Goal: Task Accomplishment & Management: Use online tool/utility

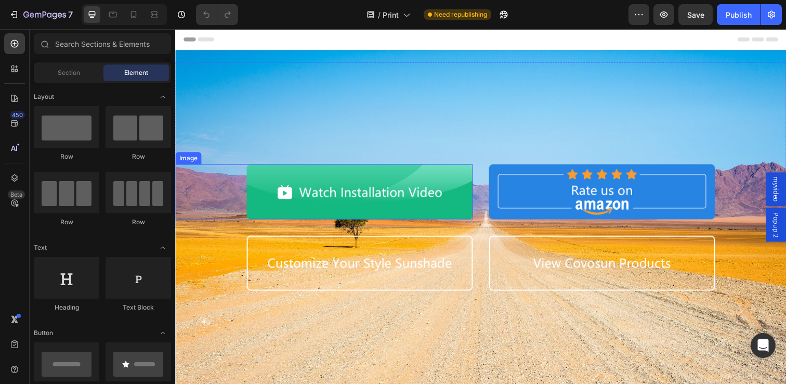
click at [388, 183] on img at bounding box center [363, 195] width 231 height 56
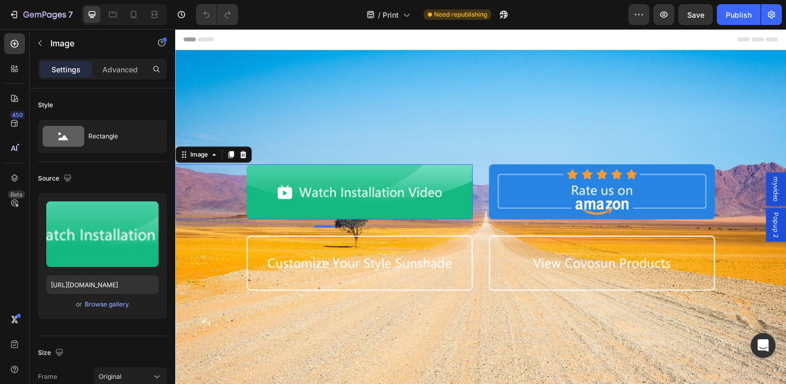
click at [785, 184] on span "myvideo" at bounding box center [788, 192] width 10 height 26
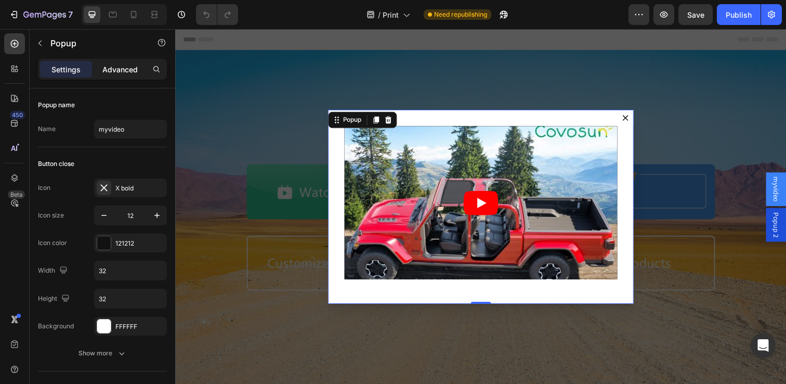
click at [115, 68] on p "Advanced" at bounding box center [119, 69] width 35 height 11
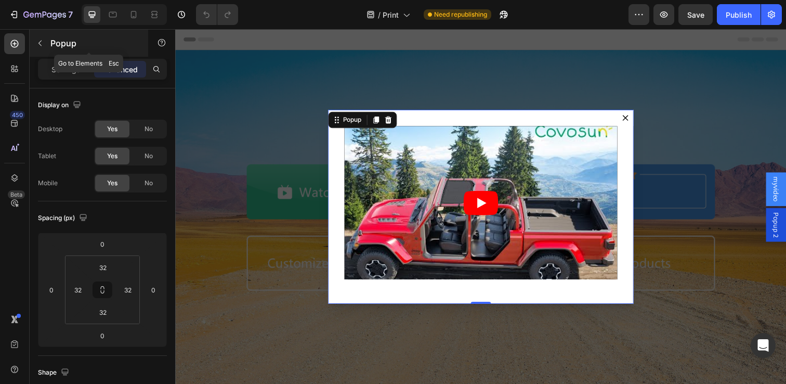
click at [45, 44] on button "button" at bounding box center [40, 43] width 17 height 17
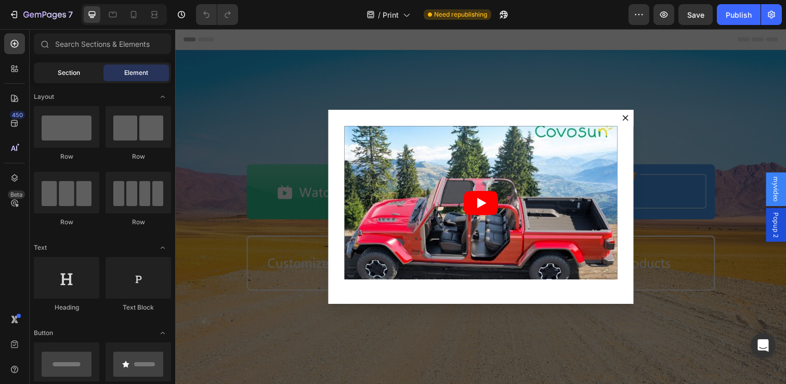
click at [60, 70] on span "Section" at bounding box center [69, 72] width 22 height 9
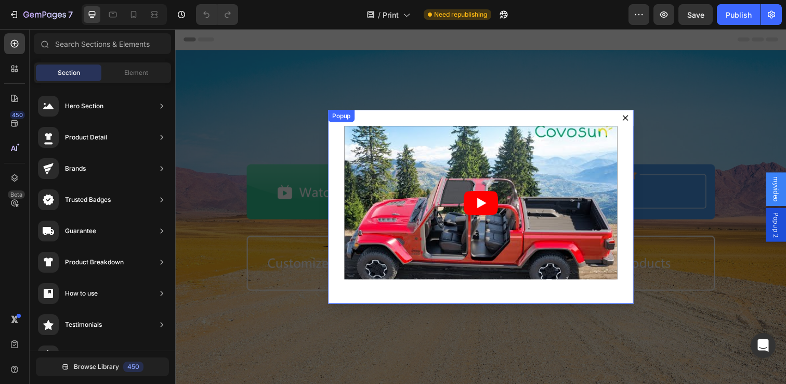
click at [633, 118] on icon "Dialog content" at bounding box center [634, 119] width 6 height 6
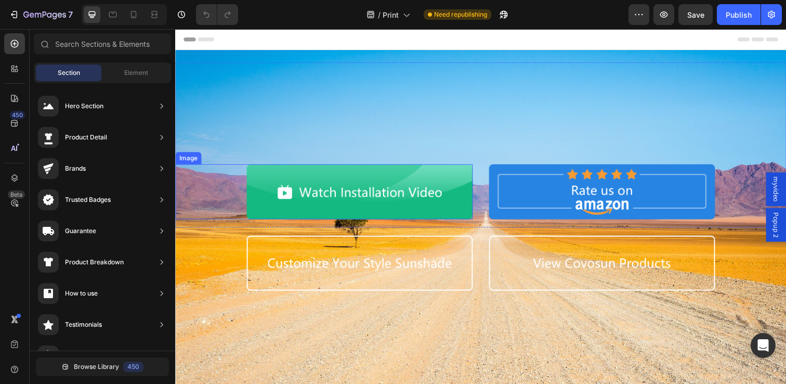
click at [374, 186] on img at bounding box center [363, 195] width 231 height 56
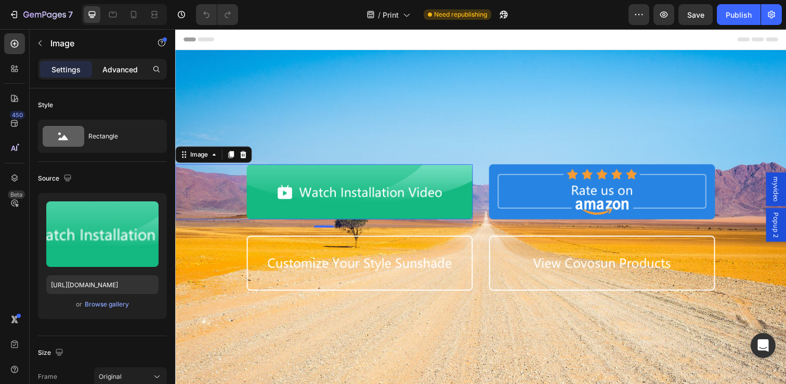
click at [116, 69] on p "Advanced" at bounding box center [119, 69] width 35 height 11
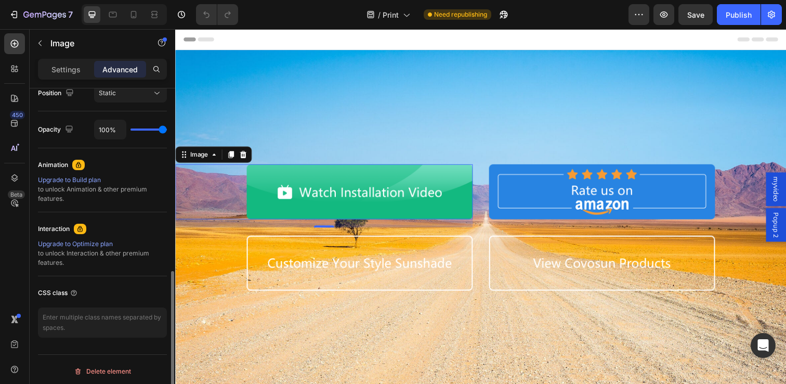
scroll to position [397, 0]
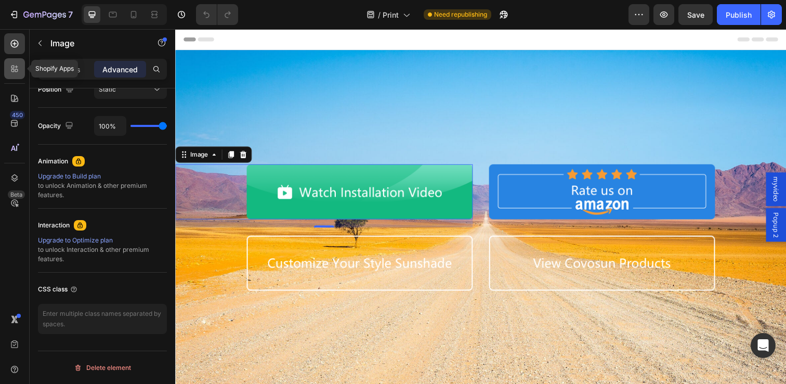
click at [11, 74] on div at bounding box center [14, 68] width 21 height 21
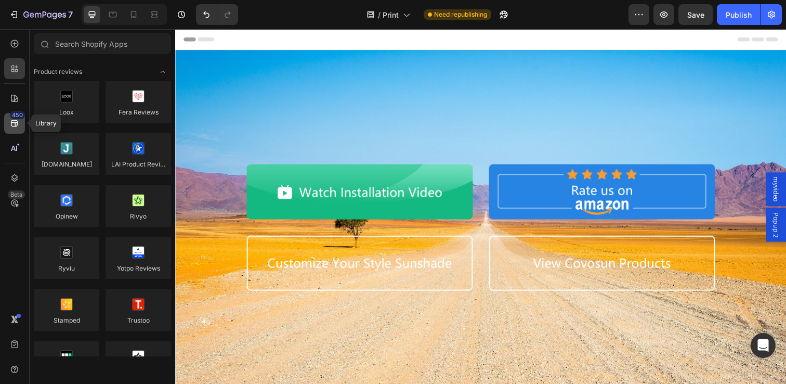
click at [13, 117] on div "450" at bounding box center [17, 115] width 15 height 8
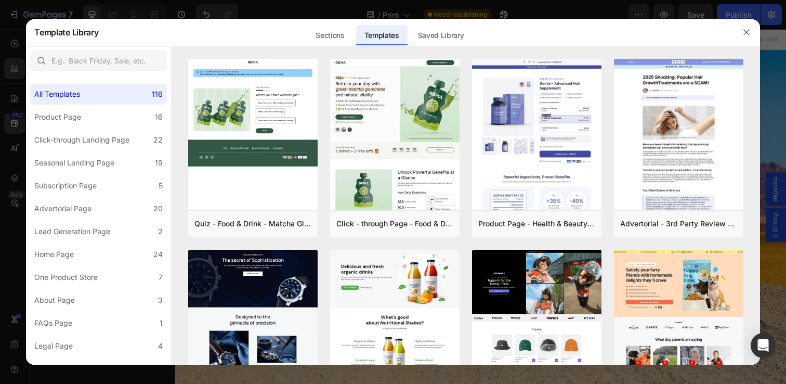
click at [4, 228] on div at bounding box center [393, 192] width 786 height 384
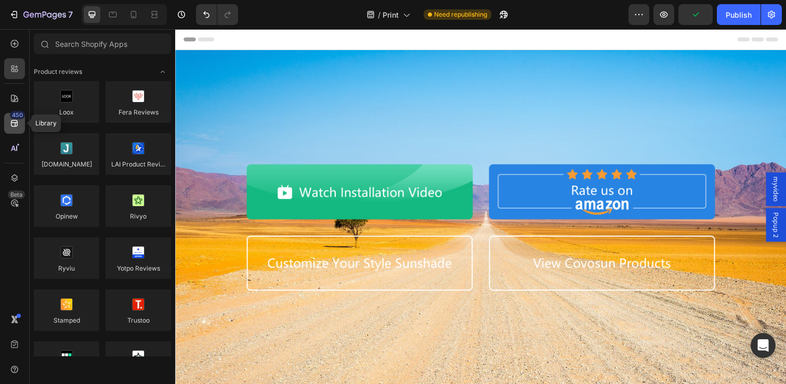
click at [18, 124] on icon at bounding box center [14, 123] width 10 height 10
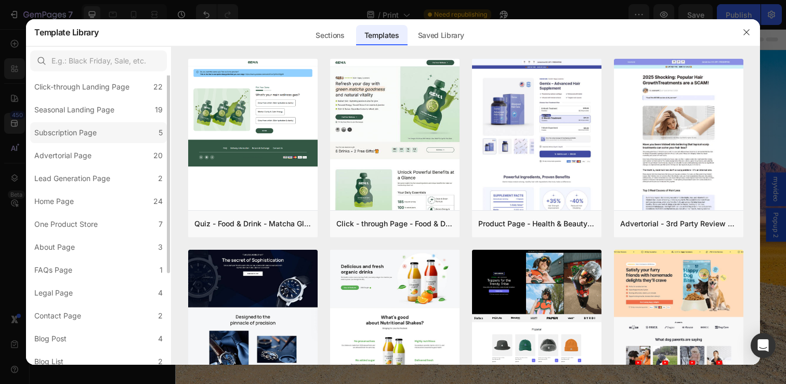
scroll to position [106, 0]
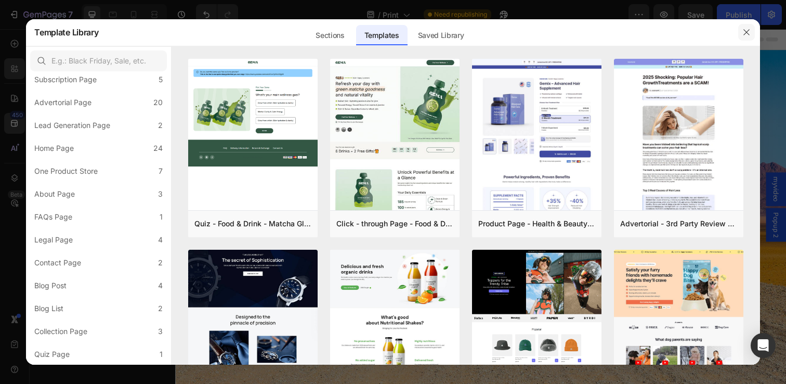
click at [747, 35] on icon "button" at bounding box center [746, 32] width 8 height 8
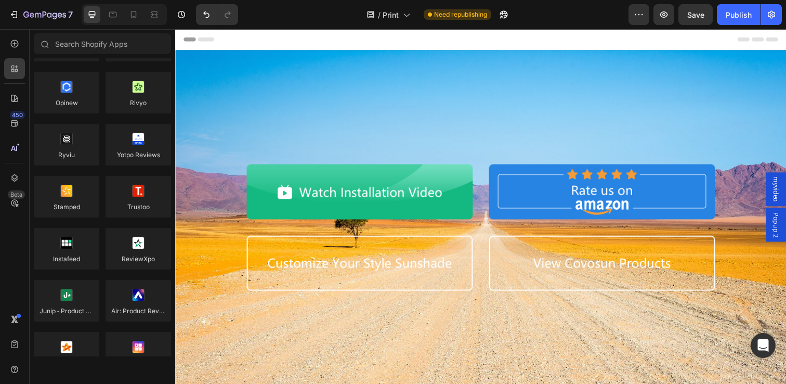
scroll to position [0, 0]
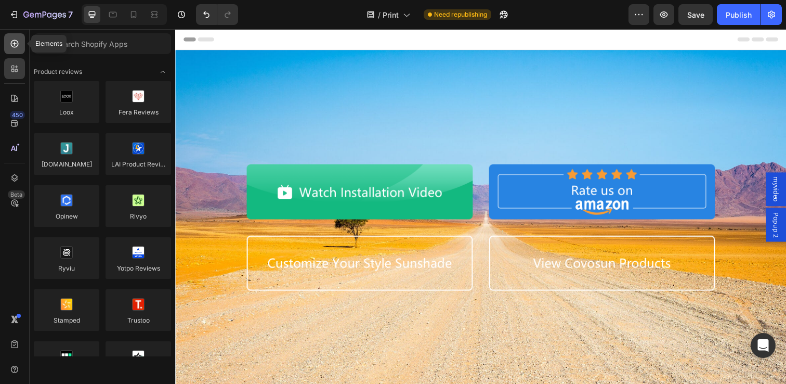
click at [9, 39] on icon at bounding box center [14, 43] width 10 height 10
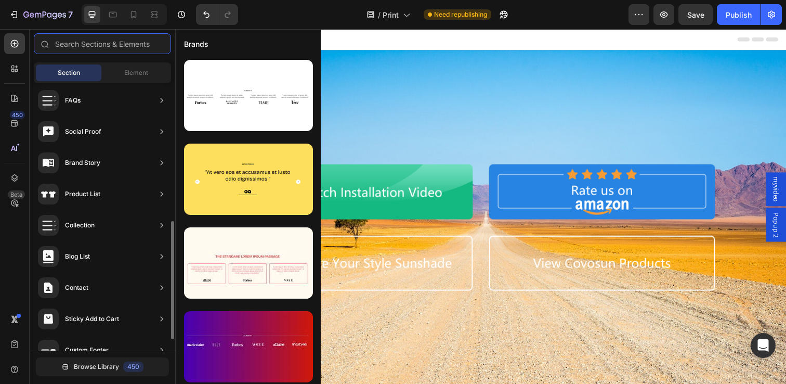
scroll to position [318, 0]
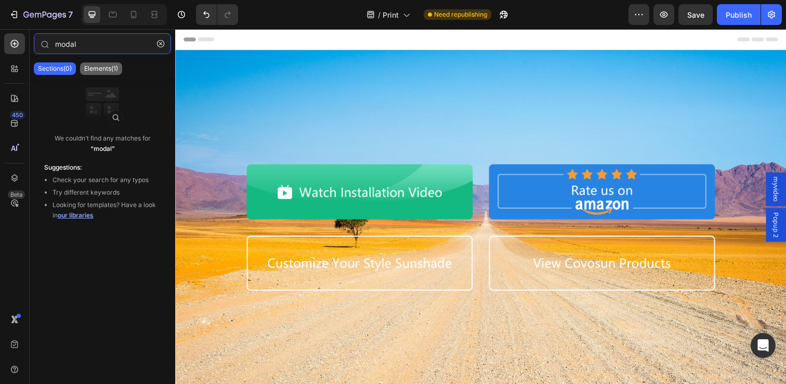
type input "modal"
click at [100, 71] on p "Elements(1)" at bounding box center [101, 68] width 34 height 8
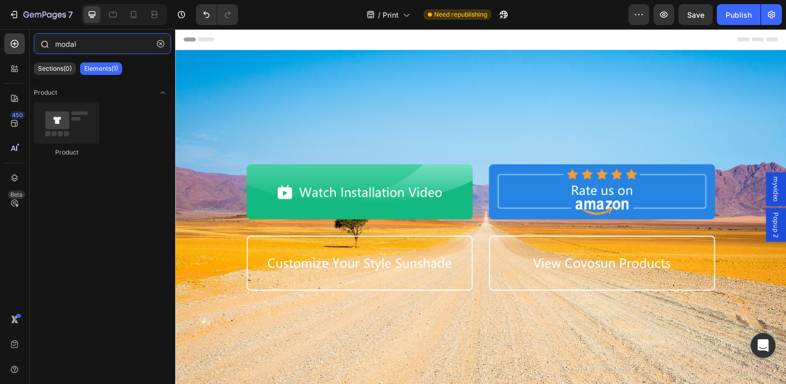
click at [88, 46] on input "modal" at bounding box center [102, 43] width 137 height 21
type input "pop"
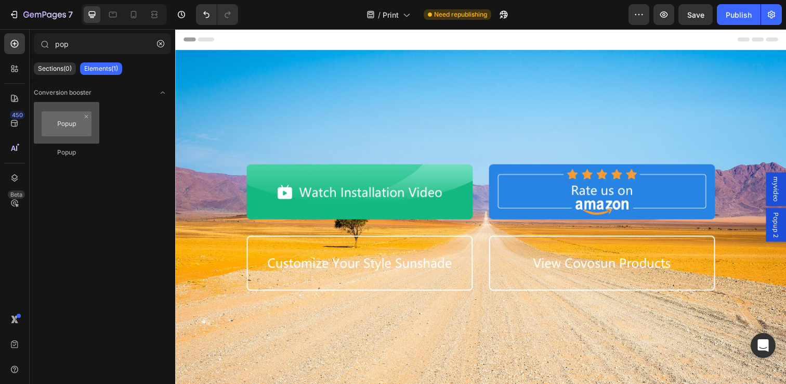
click at [64, 121] on div at bounding box center [66, 123] width 65 height 42
click at [785, 225] on span "Popup 2" at bounding box center [788, 229] width 10 height 26
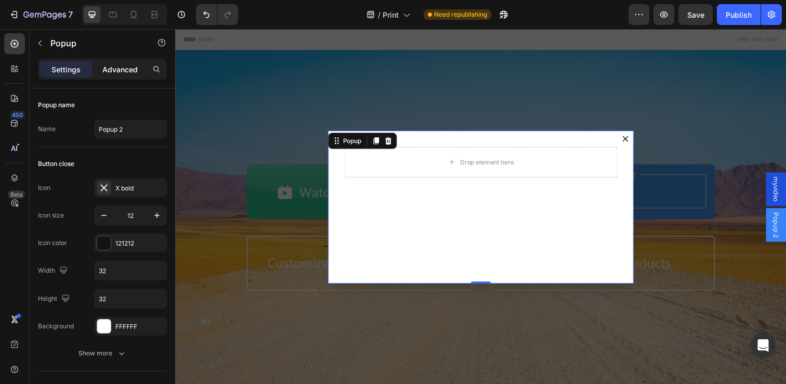
click at [128, 70] on p "Advanced" at bounding box center [119, 69] width 35 height 11
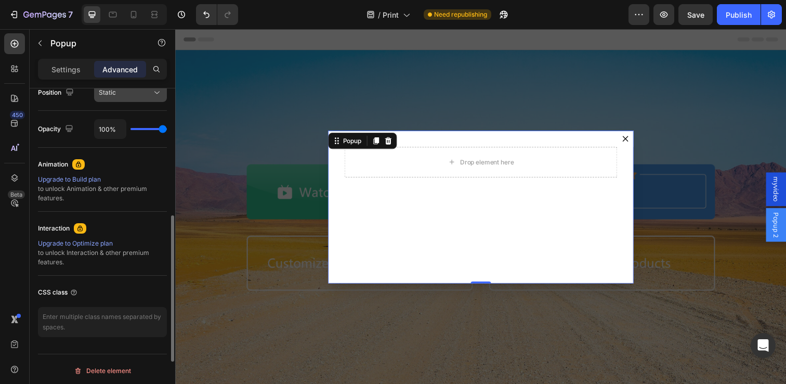
scroll to position [397, 0]
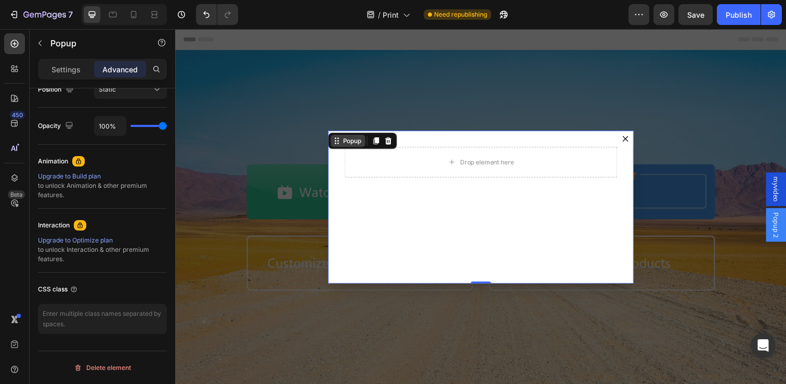
click at [337, 147] on div "Popup" at bounding box center [351, 143] width 35 height 12
click at [637, 136] on button "Dialog content" at bounding box center [634, 141] width 17 height 17
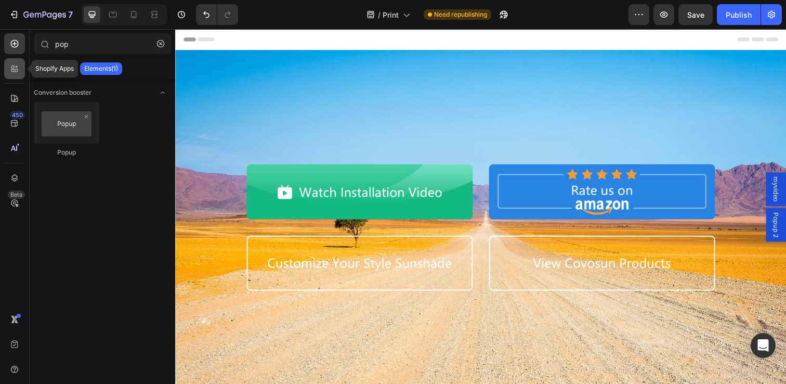
click at [21, 72] on div at bounding box center [14, 68] width 21 height 21
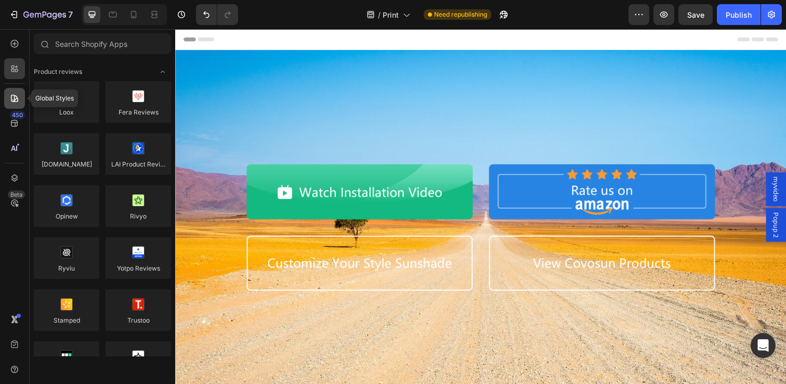
click at [16, 100] on icon at bounding box center [14, 98] width 10 height 10
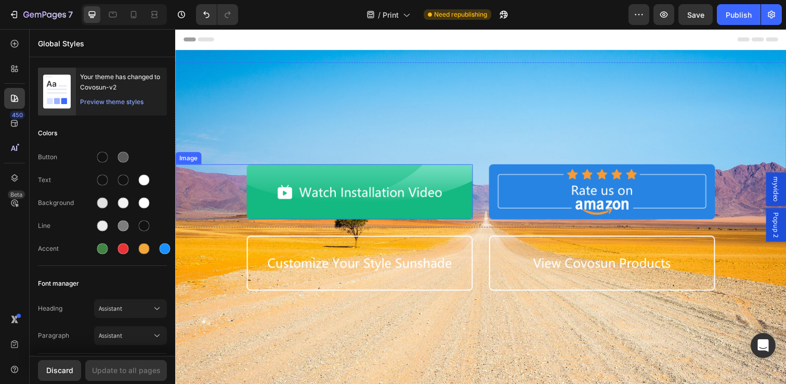
click at [300, 187] on img at bounding box center [363, 195] width 231 height 56
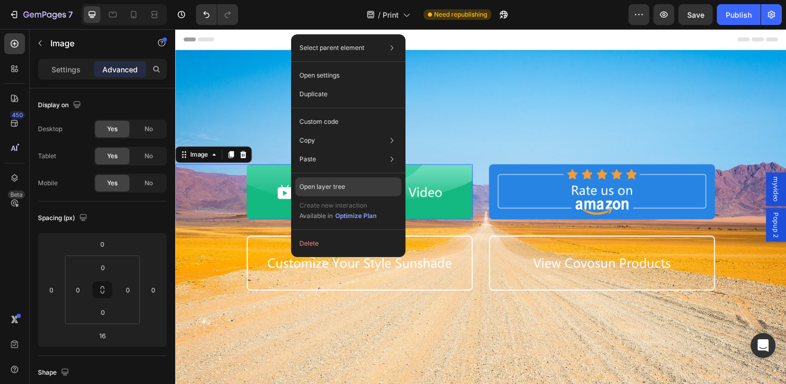
click at [335, 181] on div "Open layer tree" at bounding box center [348, 186] width 106 height 19
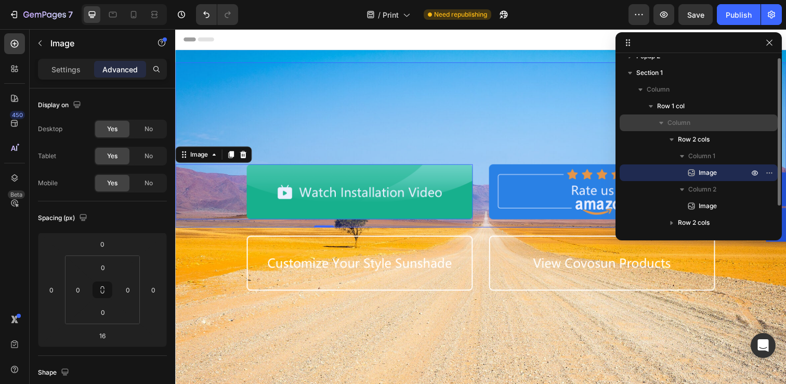
scroll to position [28, 0]
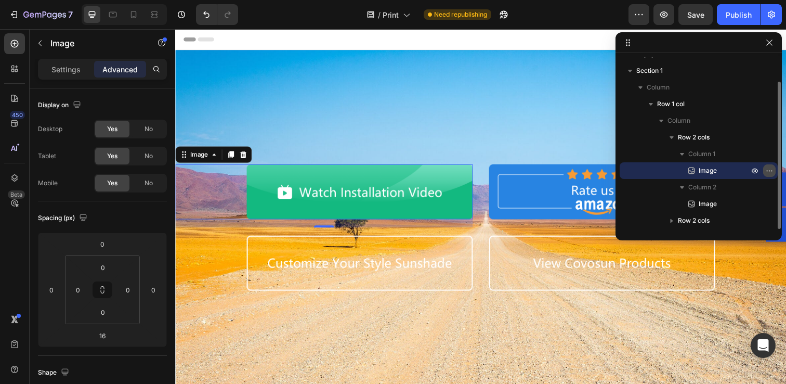
click at [767, 168] on icon "button" at bounding box center [769, 170] width 8 height 8
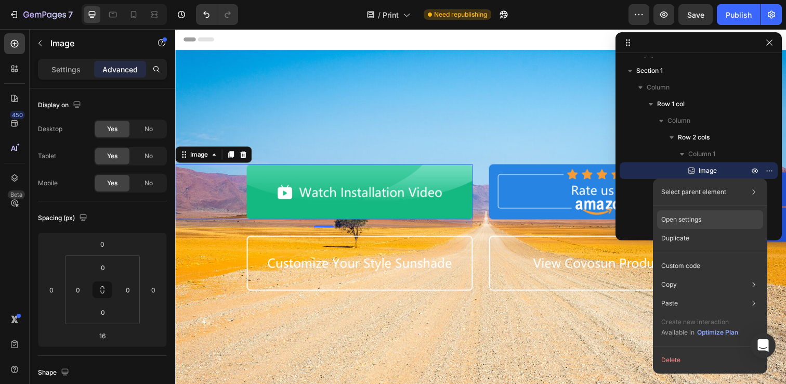
click at [704, 218] on div "Open settings" at bounding box center [710, 219] width 106 height 19
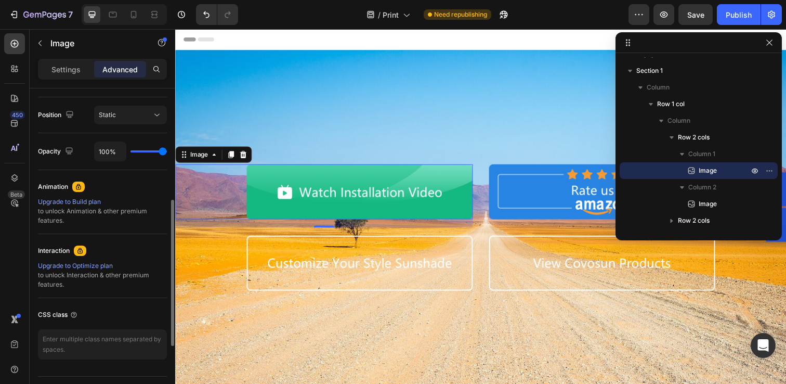
scroll to position [397, 0]
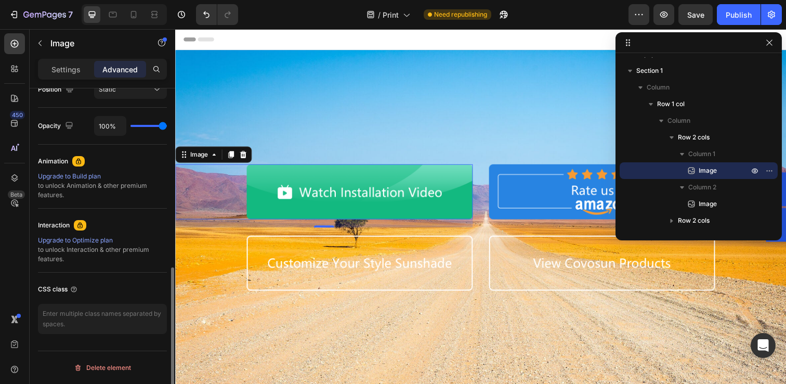
click at [82, 224] on icon at bounding box center [80, 225] width 8 height 8
click at [75, 239] on div "Upgrade to Optimize plan" at bounding box center [102, 239] width 129 height 9
click at [354, 189] on img at bounding box center [363, 195] width 231 height 56
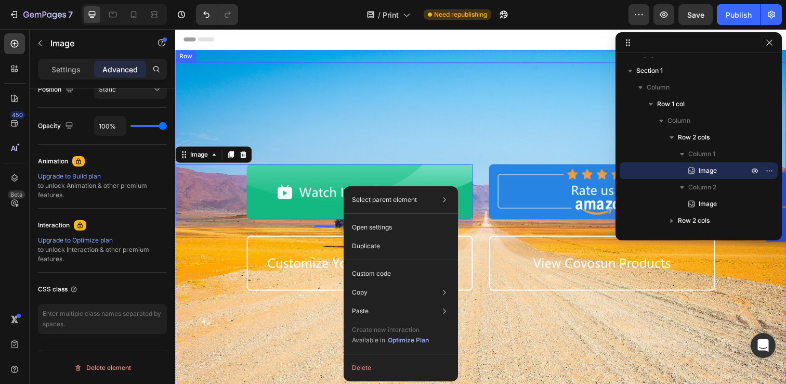
click at [306, 128] on div "Image 16 Image Row" at bounding box center [487, 147] width 624 height 168
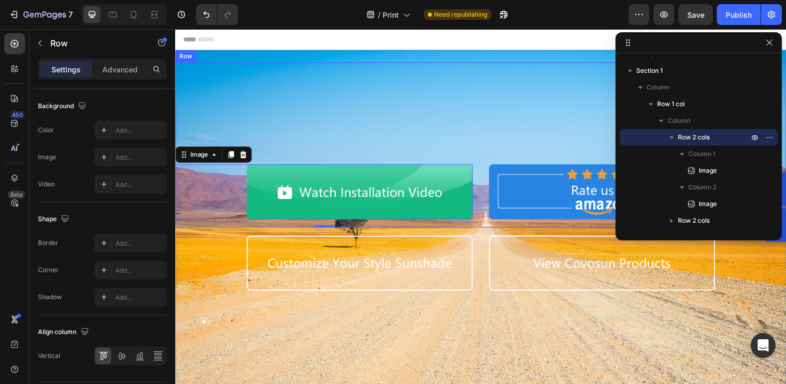
scroll to position [0, 0]
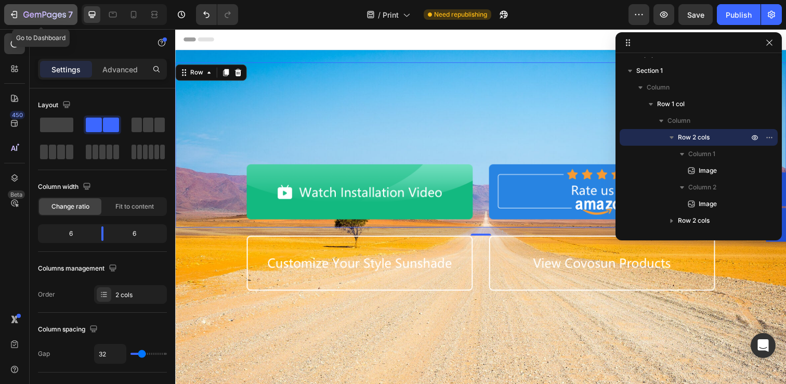
click at [16, 15] on icon "button" at bounding box center [14, 14] width 10 height 10
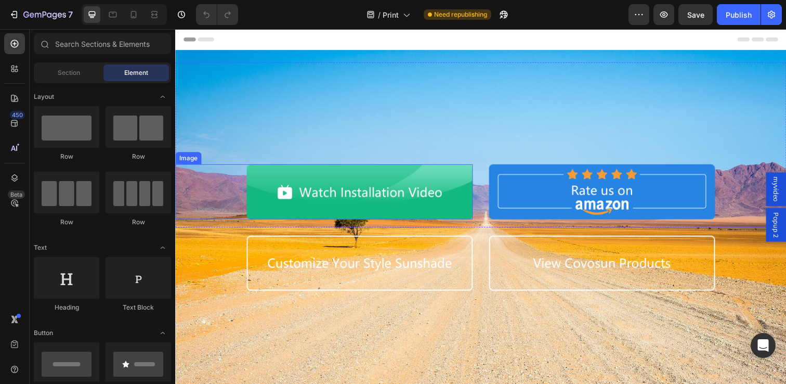
click at [385, 197] on img at bounding box center [363, 195] width 231 height 56
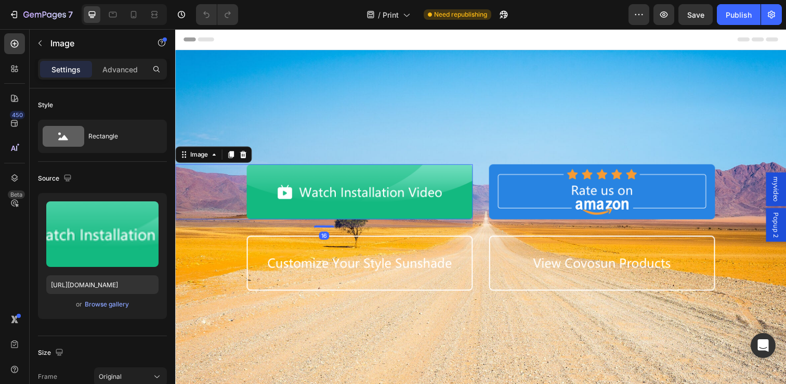
click at [290, 193] on img at bounding box center [363, 195] width 231 height 56
click at [282, 195] on img at bounding box center [363, 195] width 231 height 56
click at [287, 178] on img at bounding box center [363, 195] width 231 height 56
click at [328, 151] on div "Image 16 Image Row" at bounding box center [487, 147] width 624 height 168
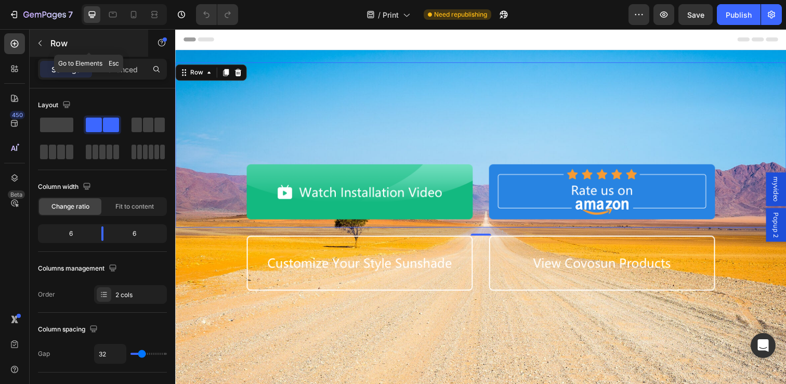
click at [48, 41] on div "Row" at bounding box center [89, 43] width 118 height 27
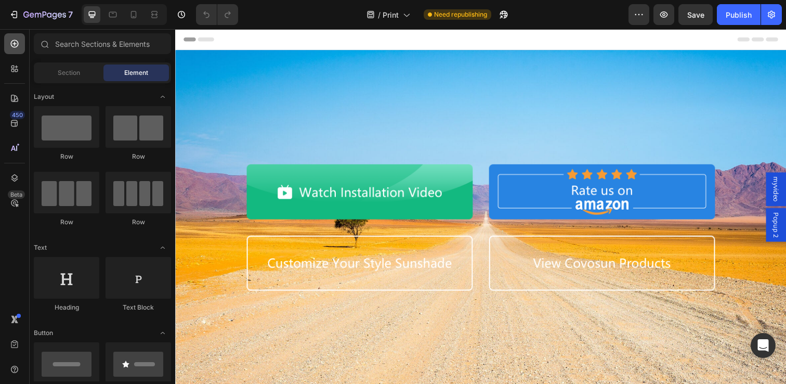
click at [16, 44] on icon at bounding box center [15, 44] width 8 height 8
click at [82, 44] on input "text" at bounding box center [102, 43] width 137 height 21
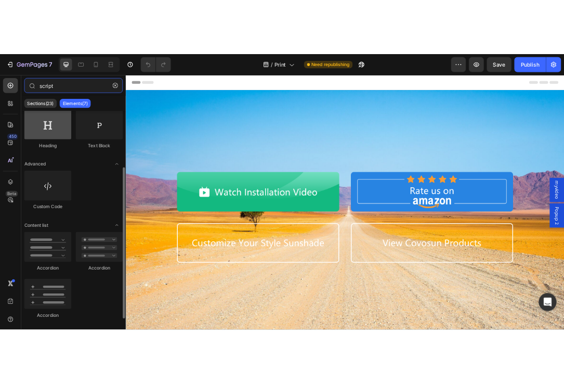
scroll to position [111, 0]
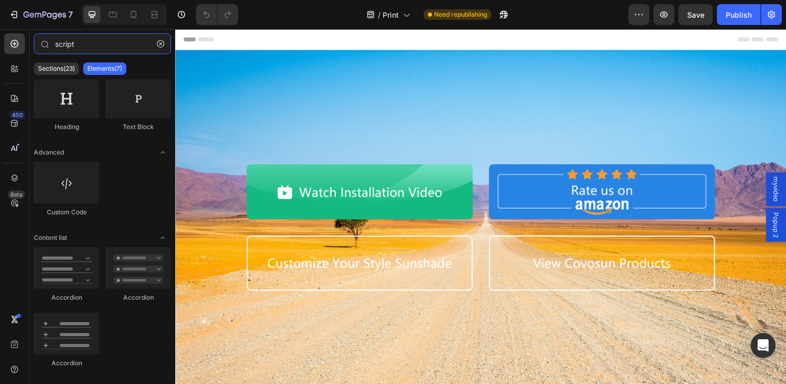
type input "script"
click at [409, 164] on div "Image Image Row" at bounding box center [487, 147] width 624 height 168
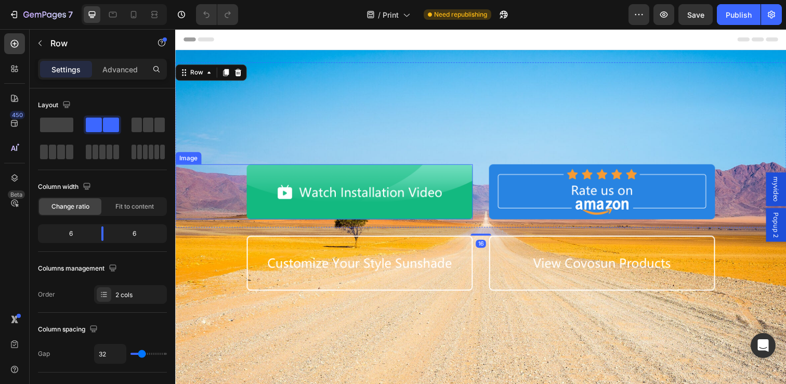
click at [419, 185] on img at bounding box center [363, 195] width 231 height 56
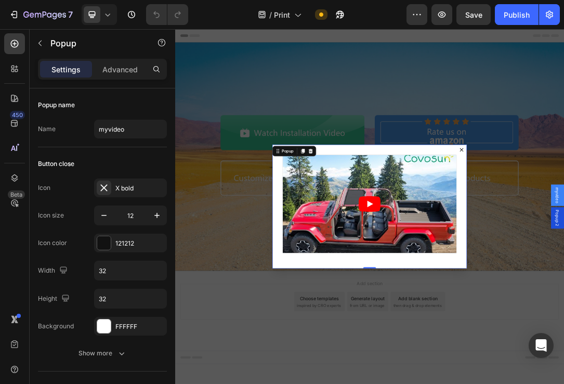
click at [488, 383] on div "Backdrop" at bounding box center [487, 313] width 624 height 569
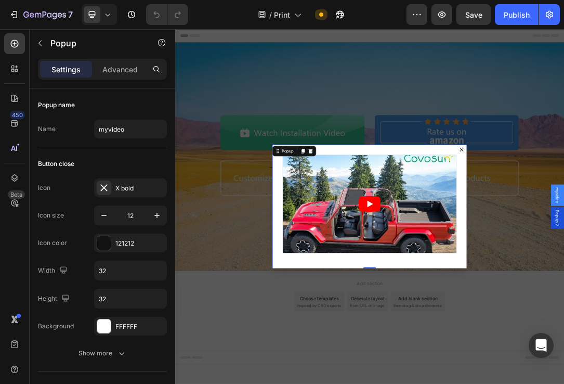
click at [750, 240] on div "Backdrop" at bounding box center [487, 313] width 624 height 569
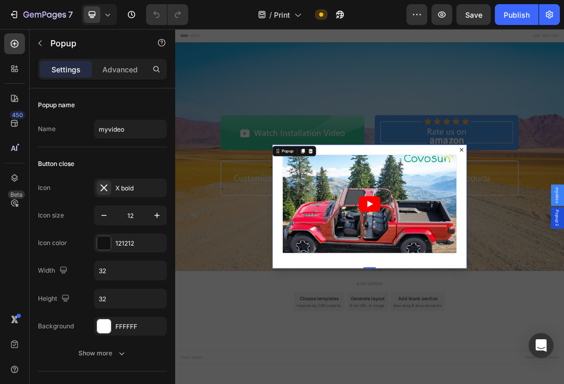
click at [775, 220] on div "Backdrop" at bounding box center [487, 313] width 624 height 569
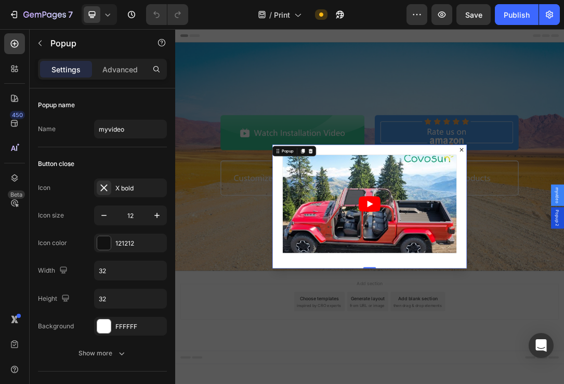
click at [772, 226] on div "Backdrop" at bounding box center [487, 313] width 624 height 569
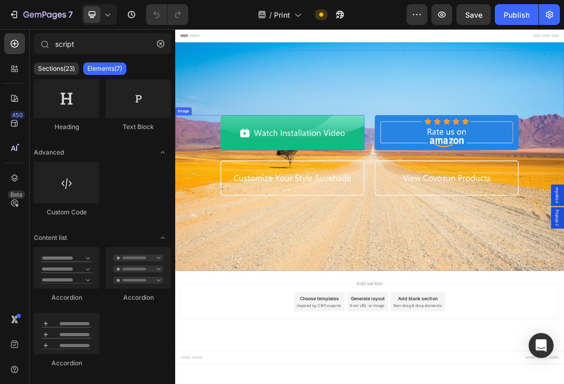
click at [273, 190] on img at bounding box center [363, 195] width 231 height 56
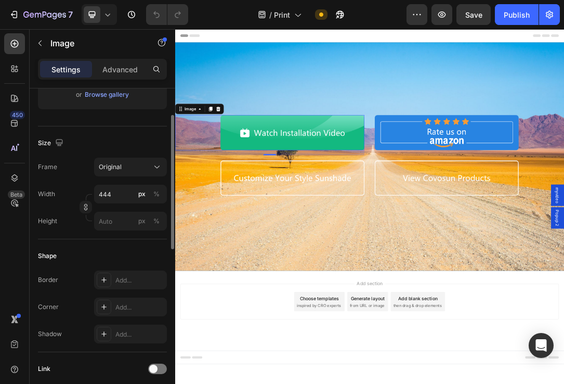
scroll to position [0, 0]
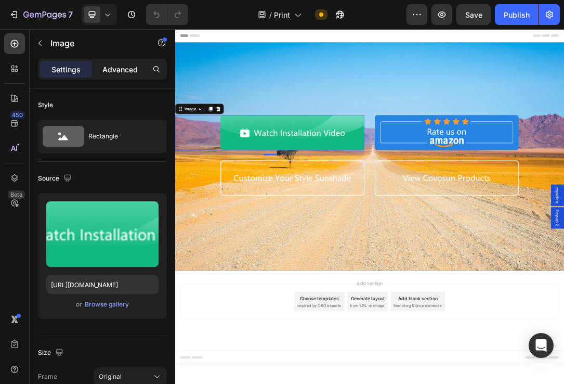
click at [114, 70] on p "Advanced" at bounding box center [119, 69] width 35 height 11
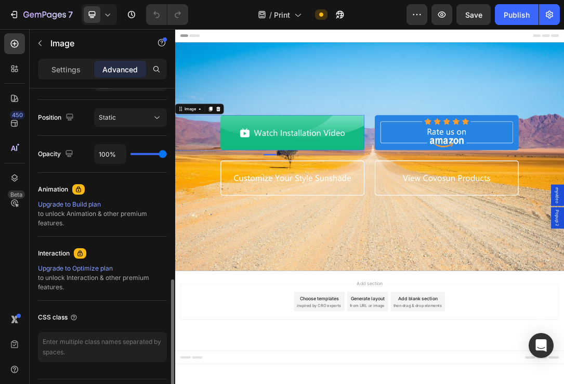
scroll to position [397, 0]
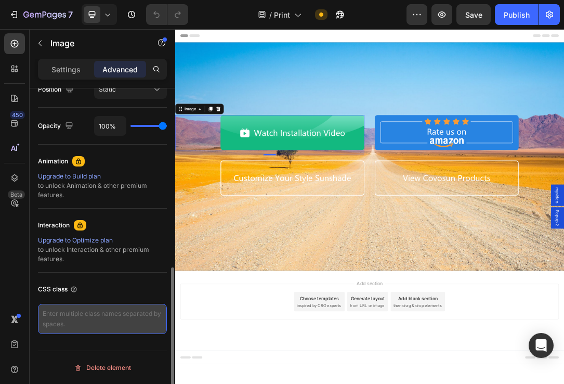
click at [114, 320] on textarea at bounding box center [102, 318] width 129 height 30
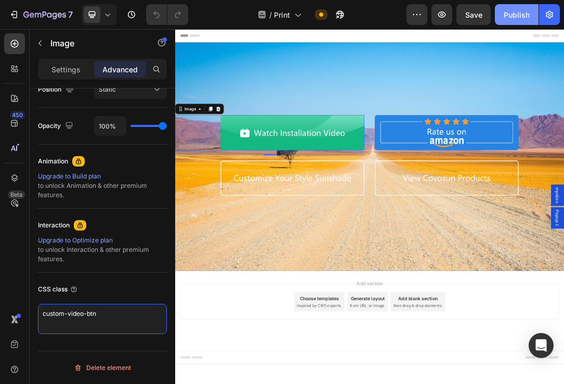
type textarea "custom-video-btn"
click at [509, 14] on div "Publish" at bounding box center [517, 14] width 26 height 11
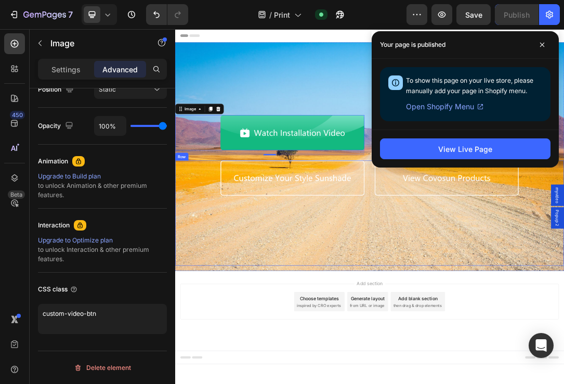
click at [437, 321] on div "Image Image Row" at bounding box center [487, 324] width 624 height 168
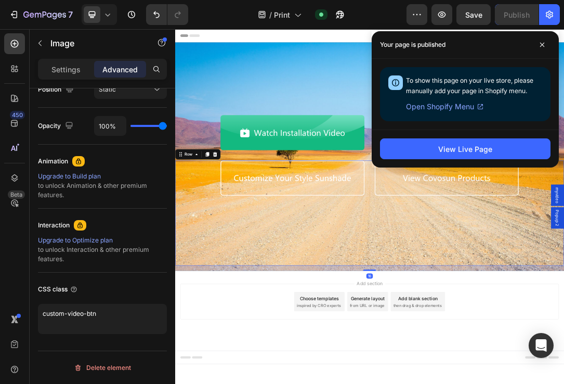
scroll to position [0, 0]
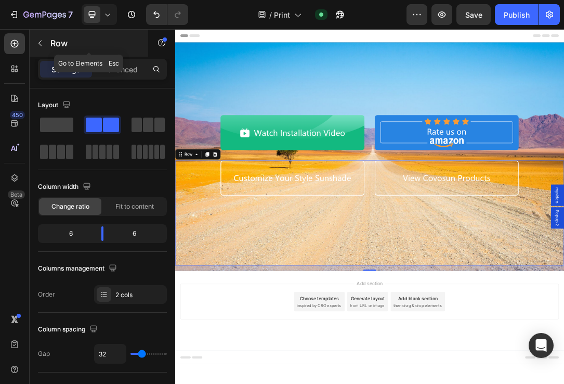
click at [46, 40] on button "button" at bounding box center [40, 43] width 17 height 17
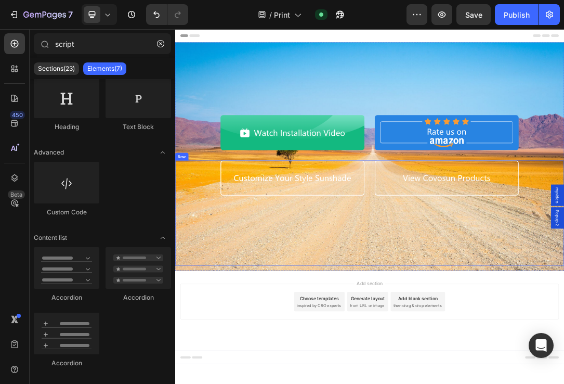
click at [496, 314] on div "Image Image Row" at bounding box center [487, 324] width 624 height 168
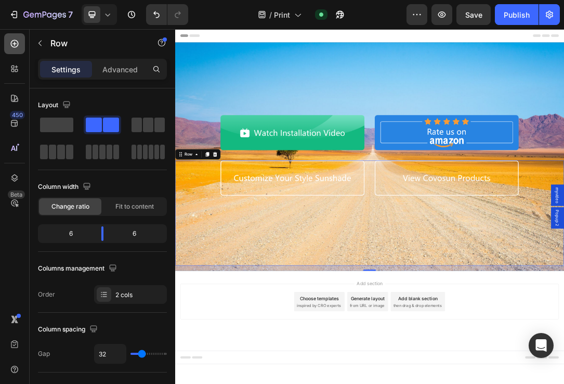
click at [16, 46] on icon at bounding box center [15, 44] width 8 height 8
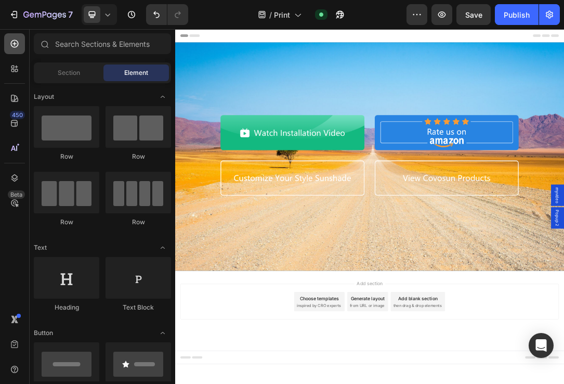
click at [16, 46] on icon at bounding box center [15, 44] width 8 height 8
click at [78, 41] on input "text" at bounding box center [102, 43] width 137 height 21
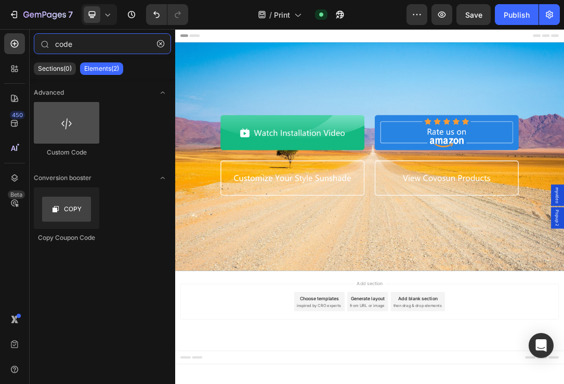
type input "code"
click at [73, 129] on div at bounding box center [66, 123] width 65 height 42
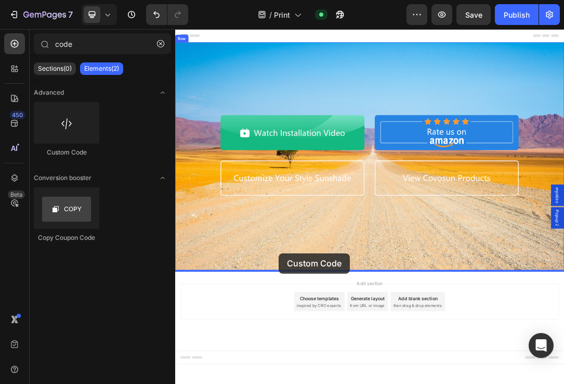
drag, startPoint x: 248, startPoint y: 158, endPoint x: 341, endPoint y: 388, distance: 247.8
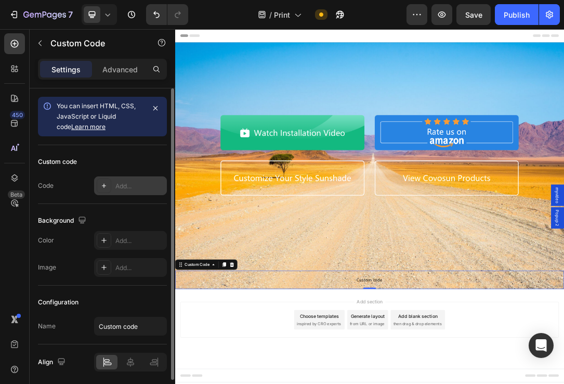
click at [124, 183] on div "Add..." at bounding box center [139, 185] width 49 height 9
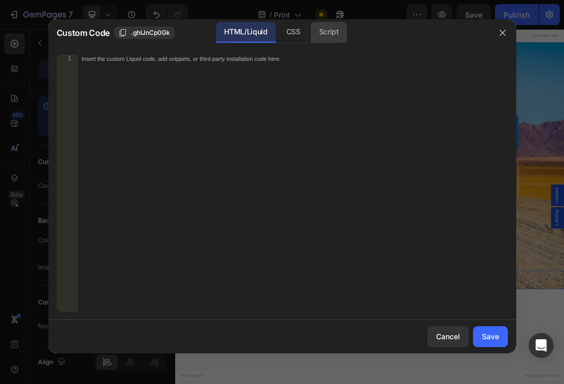
click at [326, 34] on div "Script" at bounding box center [329, 32] width 36 height 21
click at [292, 76] on div "Insert the Javascript code to add interaction and animation to your content her…" at bounding box center [292, 191] width 430 height 273
click at [305, 105] on div "Insert the Javascript code to add interaction and animation to your content her…" at bounding box center [292, 191] width 430 height 273
paste textarea "})"
type textarea "})"
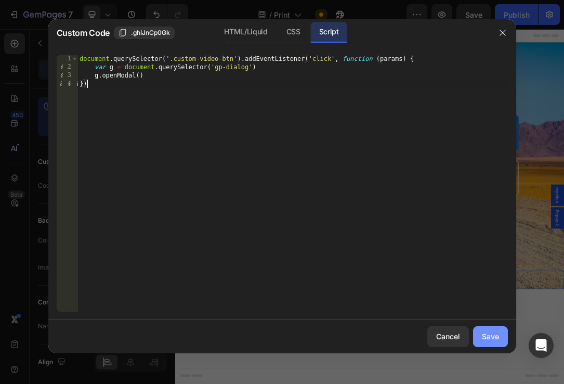
click at [485, 340] on div "Save" at bounding box center [490, 336] width 17 height 11
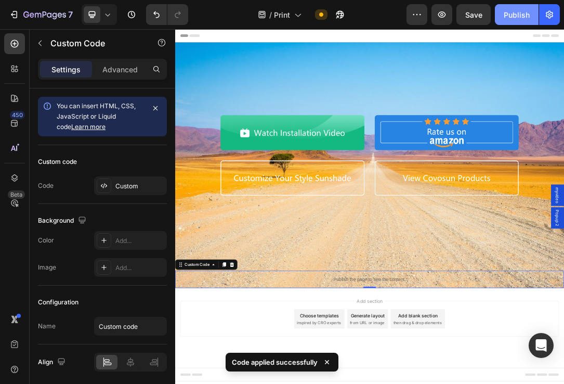
click at [517, 14] on div "Publish" at bounding box center [517, 14] width 26 height 11
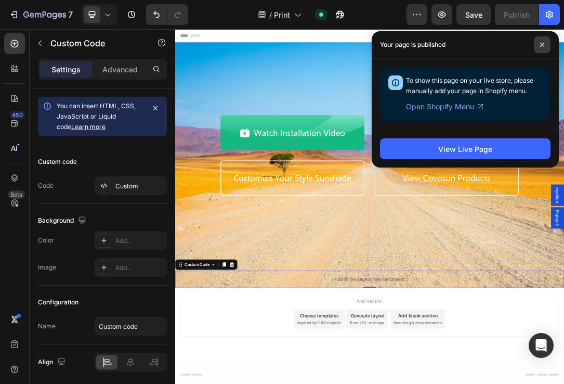
click at [540, 41] on span at bounding box center [542, 44] width 17 height 17
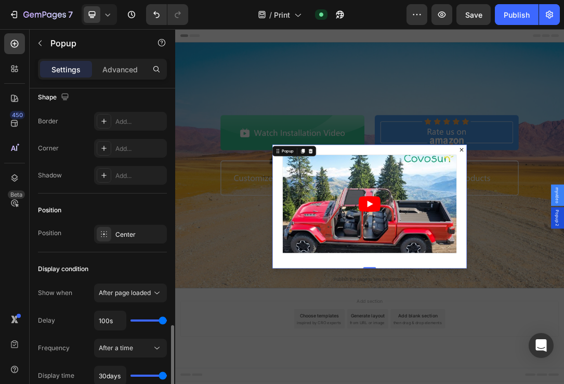
scroll to position [742, 0]
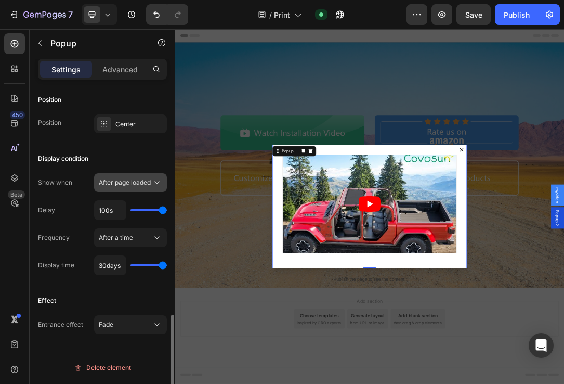
click at [151, 180] on span "After page loaded" at bounding box center [125, 182] width 52 height 8
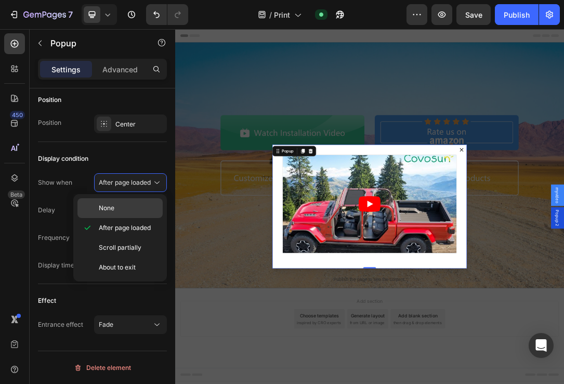
click at [131, 206] on p "None" at bounding box center [128, 207] width 59 height 9
type input "30days"
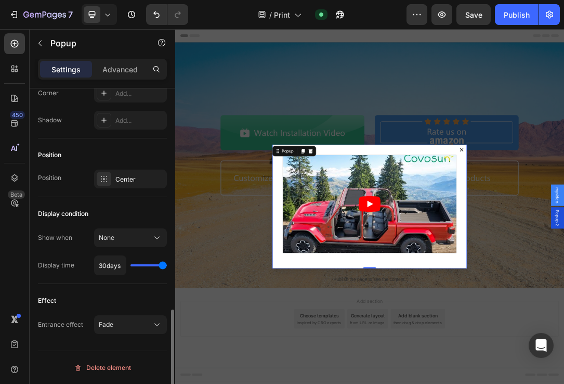
scroll to position [687, 0]
click at [124, 66] on p "Advanced" at bounding box center [119, 69] width 35 height 11
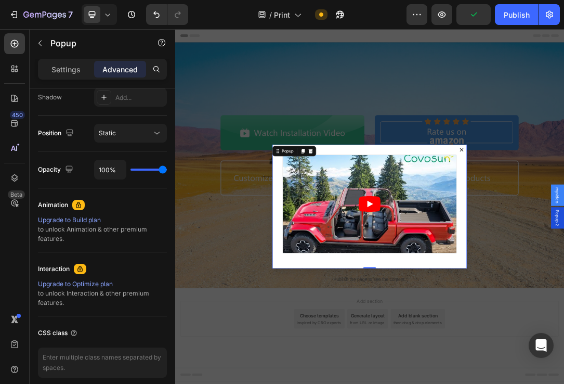
scroll to position [397, 0]
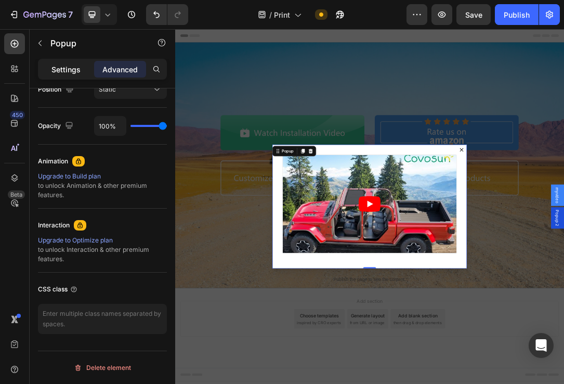
click at [65, 69] on p "Settings" at bounding box center [65, 69] width 29 height 11
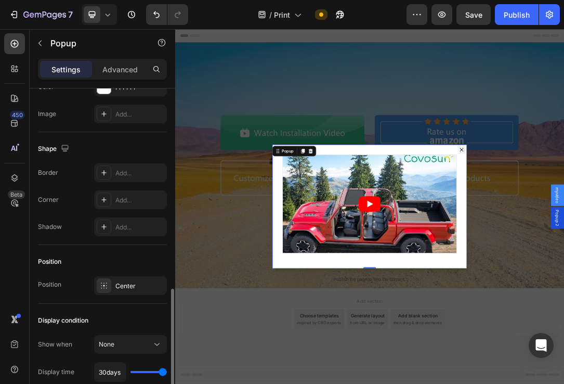
scroll to position [687, 0]
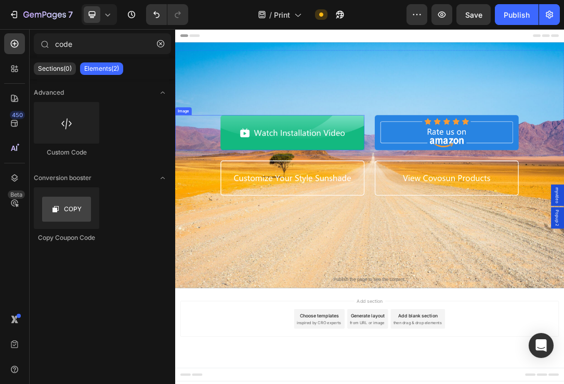
click at [386, 195] on img at bounding box center [363, 195] width 231 height 56
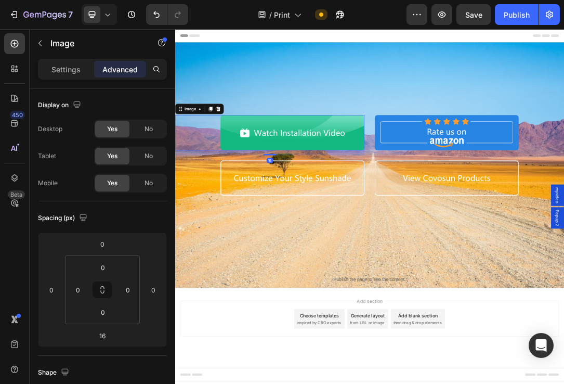
click at [386, 195] on img at bounding box center [363, 195] width 231 height 56
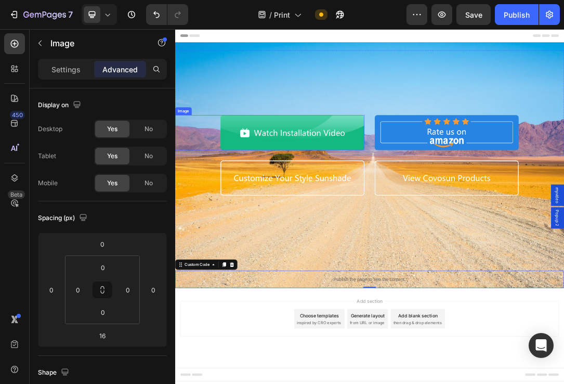
click at [307, 199] on img at bounding box center [363, 195] width 231 height 56
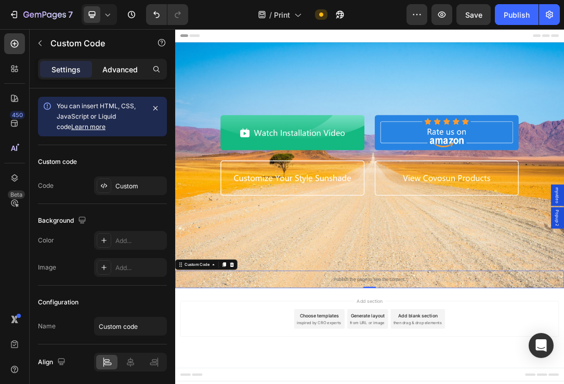
click at [121, 74] on p "Advanced" at bounding box center [119, 69] width 35 height 11
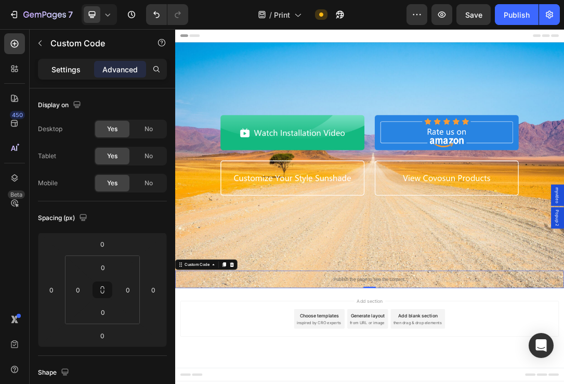
click at [73, 68] on p "Settings" at bounding box center [65, 69] width 29 height 11
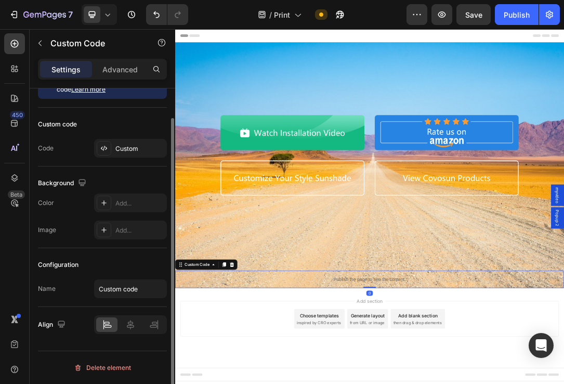
scroll to position [0, 0]
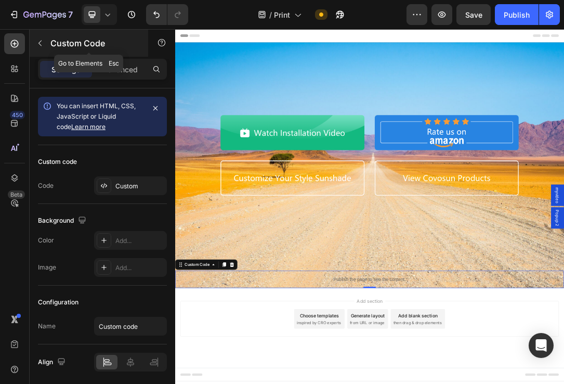
click at [43, 42] on icon "button" at bounding box center [40, 43] width 8 height 8
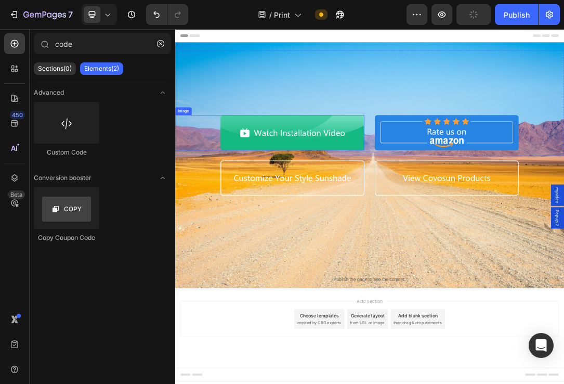
click at [376, 180] on img at bounding box center [363, 195] width 231 height 56
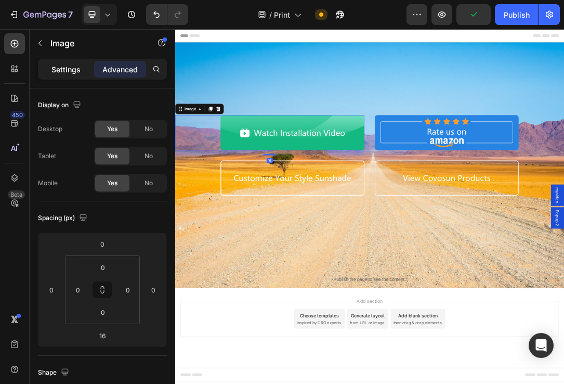
click at [61, 72] on p "Settings" at bounding box center [65, 69] width 29 height 11
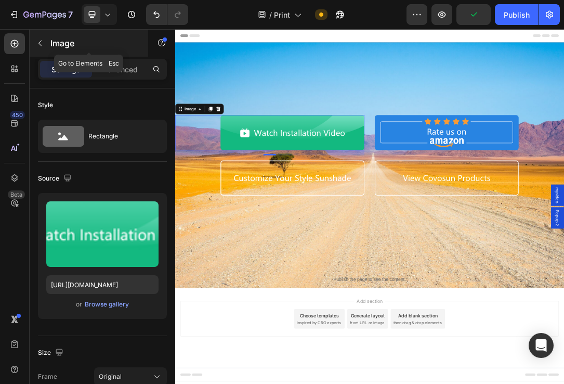
click at [38, 43] on icon "button" at bounding box center [40, 43] width 8 height 8
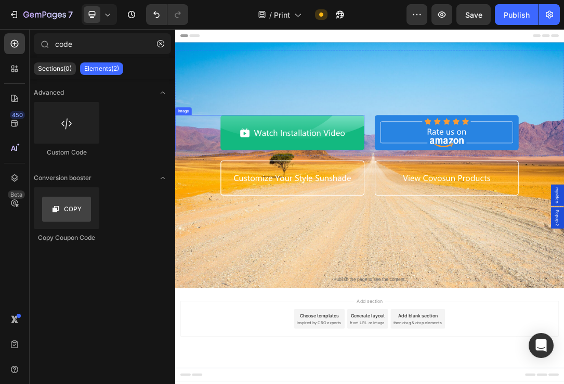
click at [277, 193] on img at bounding box center [363, 195] width 231 height 56
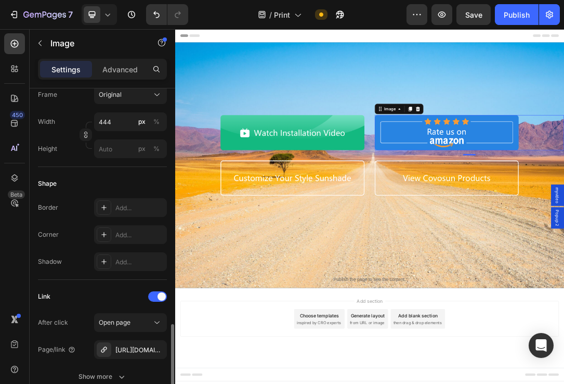
scroll to position [165, 0]
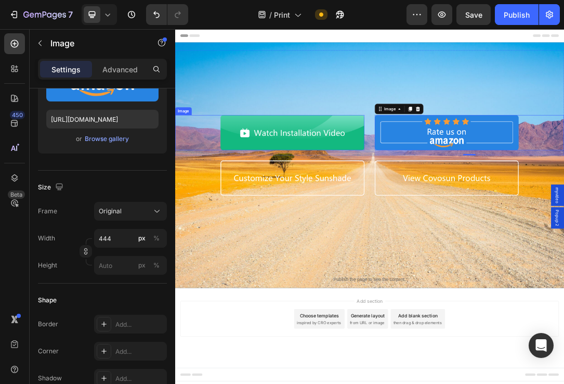
click at [259, 179] on img at bounding box center [363, 195] width 231 height 56
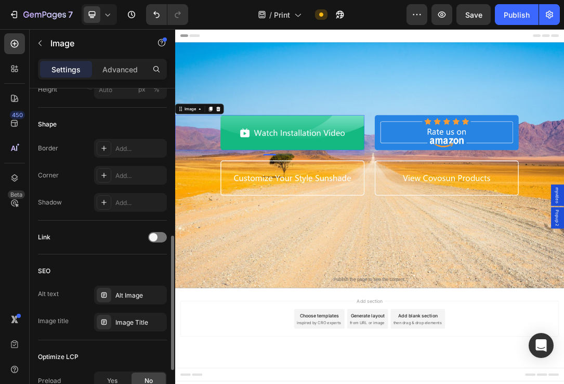
scroll to position [347, 0]
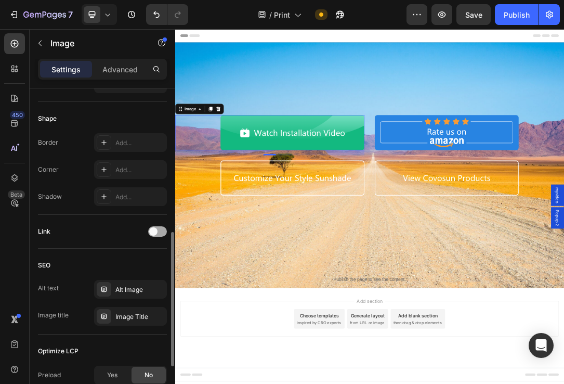
click at [155, 230] on span at bounding box center [153, 231] width 8 height 8
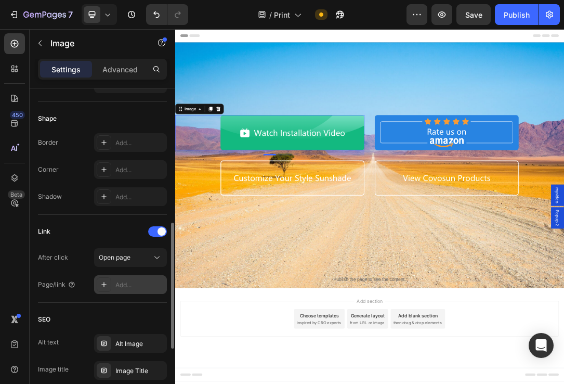
click at [117, 285] on div "Add..." at bounding box center [139, 284] width 49 height 9
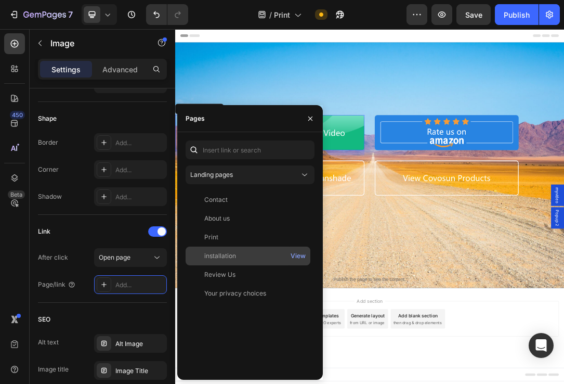
click at [210, 257] on div "installation" at bounding box center [220, 255] width 32 height 9
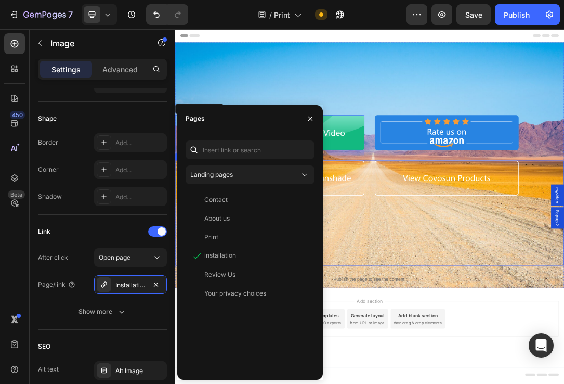
click at [509, 383] on div "Image Image Row" at bounding box center [487, 324] width 624 height 168
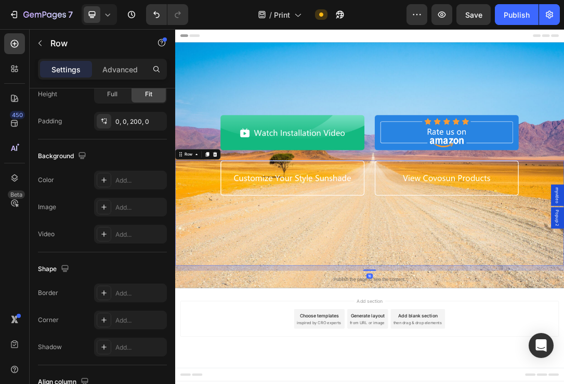
scroll to position [0, 0]
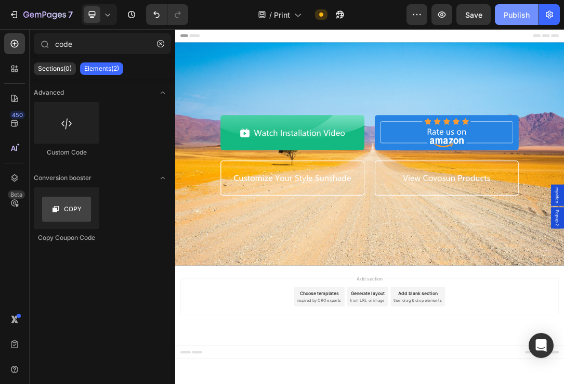
click at [522, 14] on div "Publish" at bounding box center [517, 14] width 26 height 11
